Goal: Check status: Check status

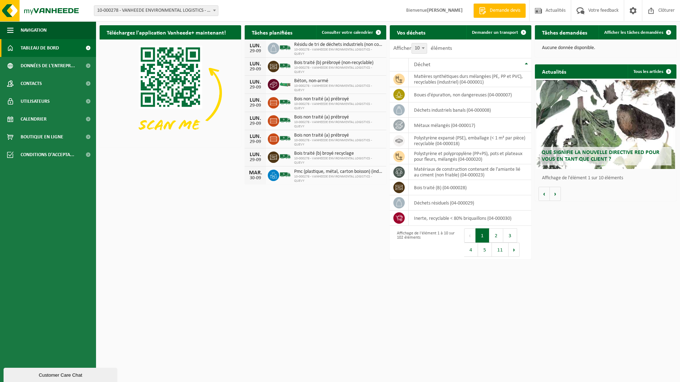
click at [193, 269] on html "Site: 10-000278 - VANHEEDE ENVIRONMENTAL LOGISTICS - QUEVY - [GEOGRAPHIC_DATA]-…" at bounding box center [340, 191] width 680 height 382
click at [165, 198] on div "Téléchargez l'application Vanheede+ maintenant! Cachez Tâches planifiées Consul…" at bounding box center [388, 126] width 581 height 209
click at [40, 117] on span "Calendrier" at bounding box center [34, 119] width 26 height 18
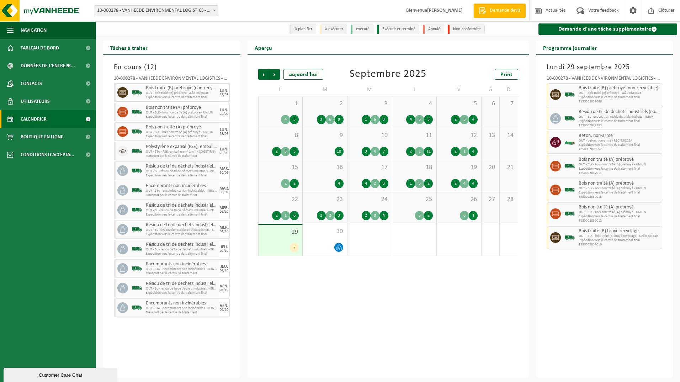
click at [110, 175] on div "En cours ( 12 ) 10-000278 - VANHEEDE ENVIRONMENTAL LOGISTICS - QUEVY - QUÉVY-LE…" at bounding box center [171, 216] width 137 height 323
click at [294, 309] on div "Précédent Suivant aujourd'hui Septembre 2025 Print L M M J V S D 1 4 5 2 3 6 9 …" at bounding box center [388, 216] width 281 height 323
click at [330, 240] on div "30" at bounding box center [325, 240] width 44 height 32
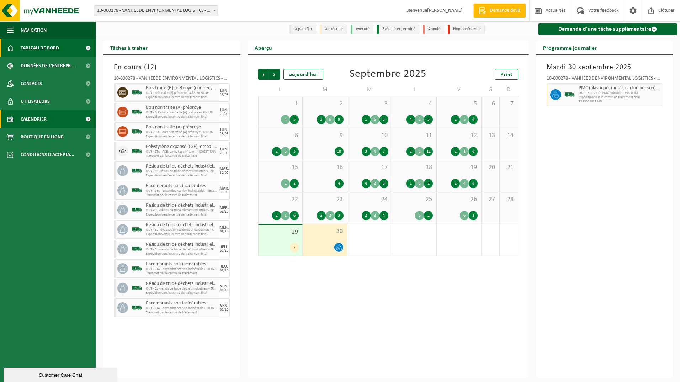
click at [31, 48] on span "Tableau de bord" at bounding box center [40, 48] width 38 height 18
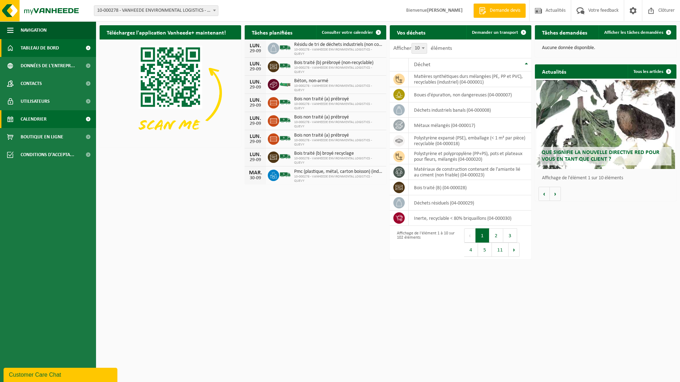
click at [33, 120] on span "Calendrier" at bounding box center [34, 119] width 26 height 18
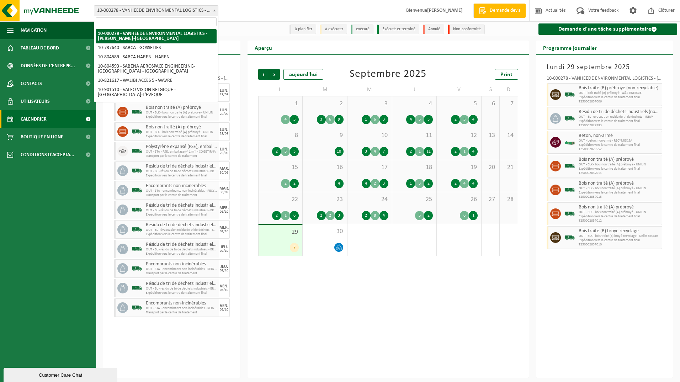
click at [215, 9] on span at bounding box center [214, 10] width 7 height 9
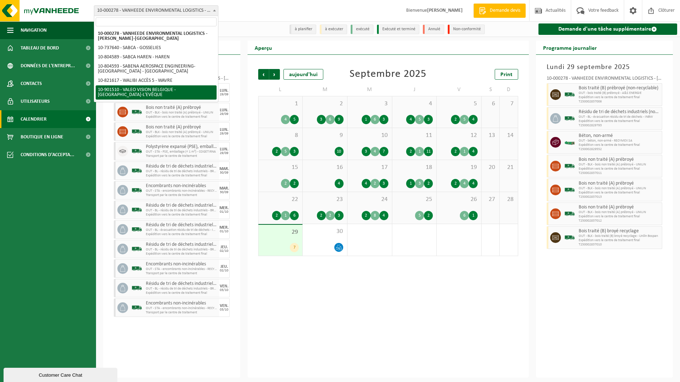
select select "134945"
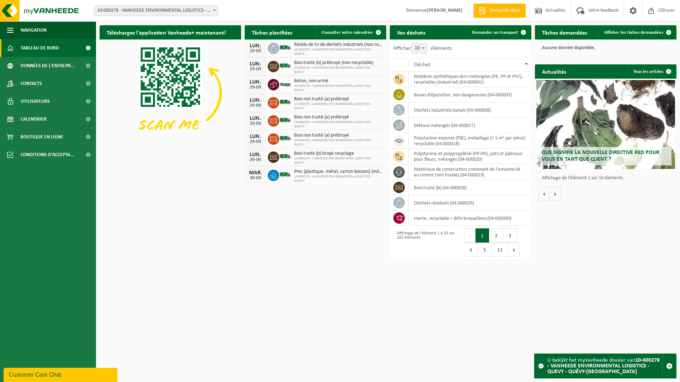
click at [175, 267] on html "Site: 10-000278 - VANHEEDE ENVIRONMENTAL LOGISTICS - QUEVY - [GEOGRAPHIC_DATA]-…" at bounding box center [340, 191] width 680 height 382
